Goal: Information Seeking & Learning: Check status

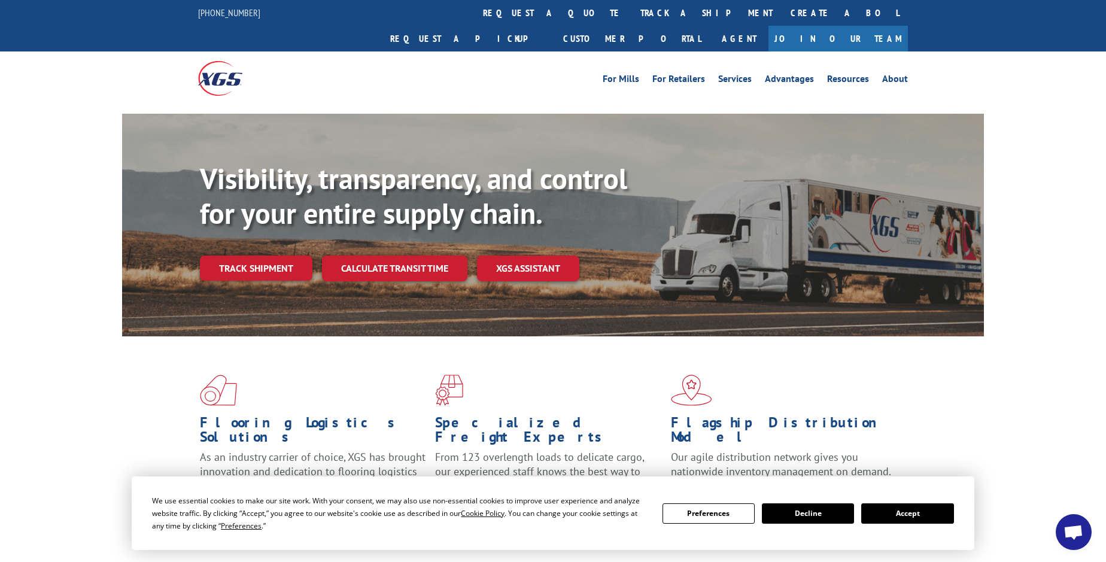
click at [221, 256] on link "Track shipment" at bounding box center [256, 268] width 113 height 25
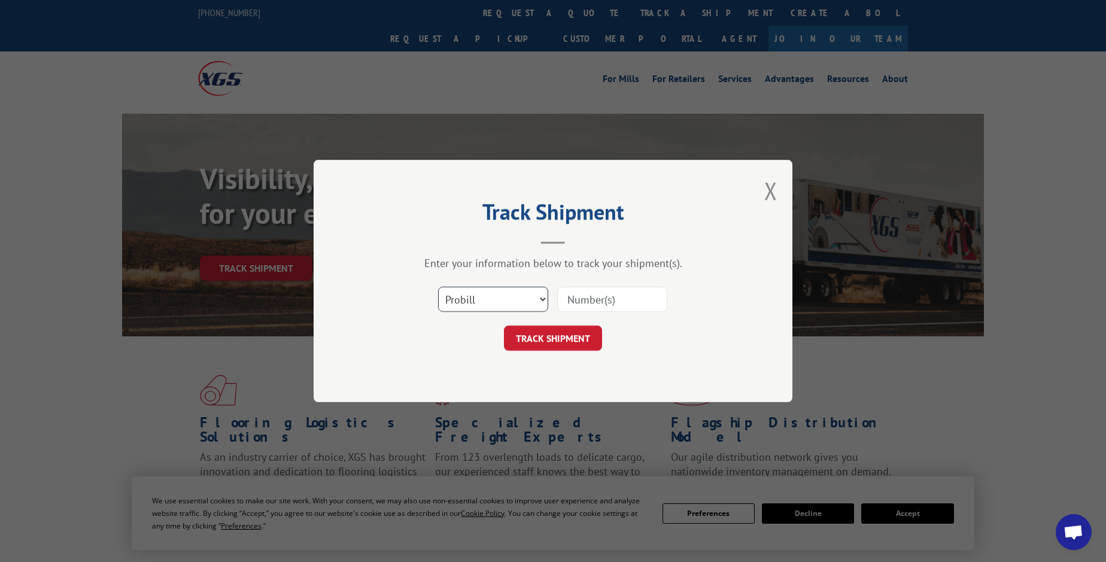
click at [496, 301] on select "Select category... Probill BOL PO" at bounding box center [493, 299] width 110 height 25
select select "bol"
click at [438, 287] on select "Select category... Probill BOL PO" at bounding box center [493, 299] width 110 height 25
click at [572, 296] on input at bounding box center [612, 299] width 110 height 25
paste input "6013942"
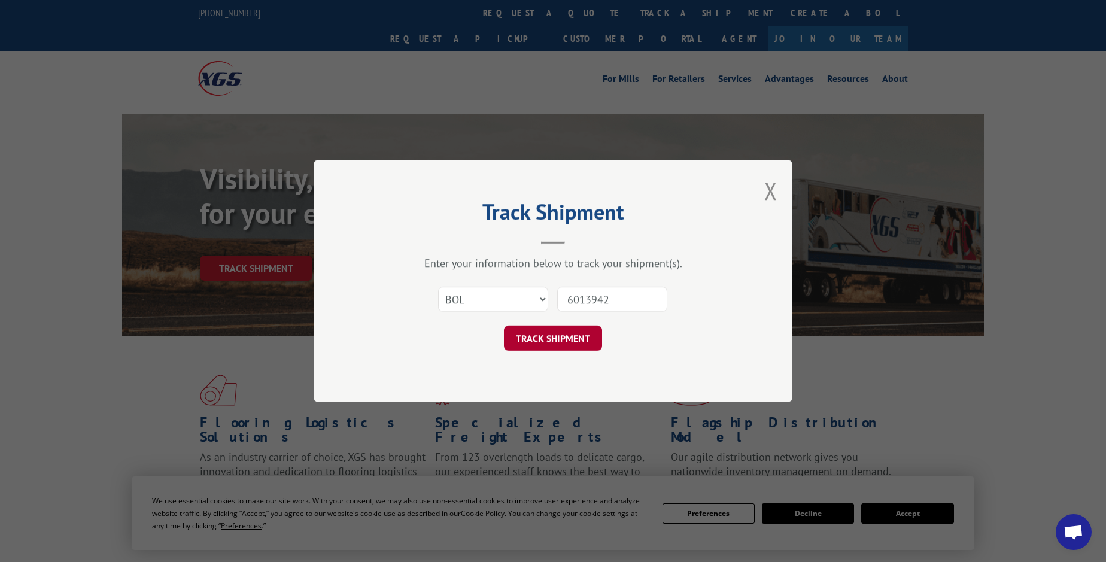
type input "6013942"
click at [529, 339] on button "TRACK SHIPMENT" at bounding box center [553, 338] width 98 height 25
